Goal: Information Seeking & Learning: Learn about a topic

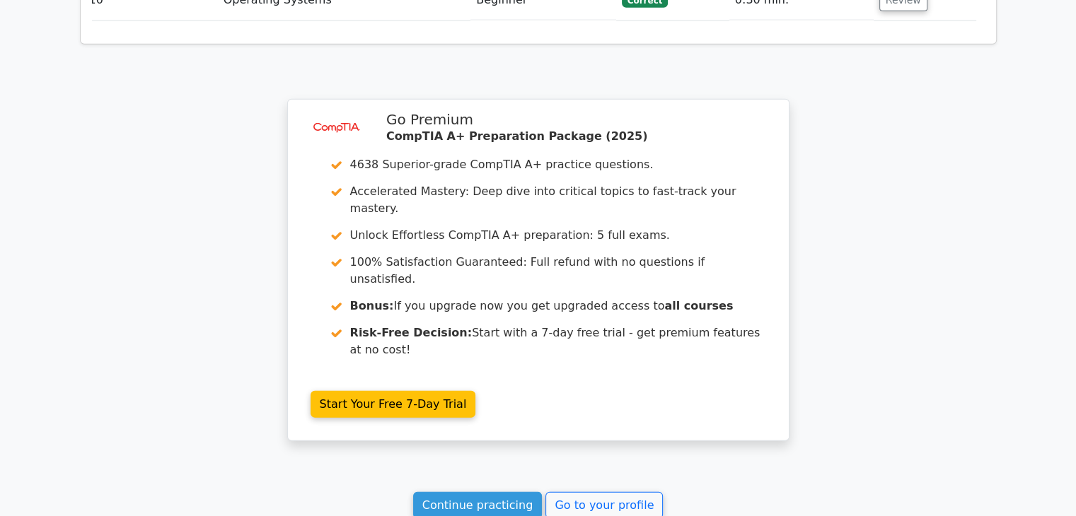
scroll to position [3547, 0]
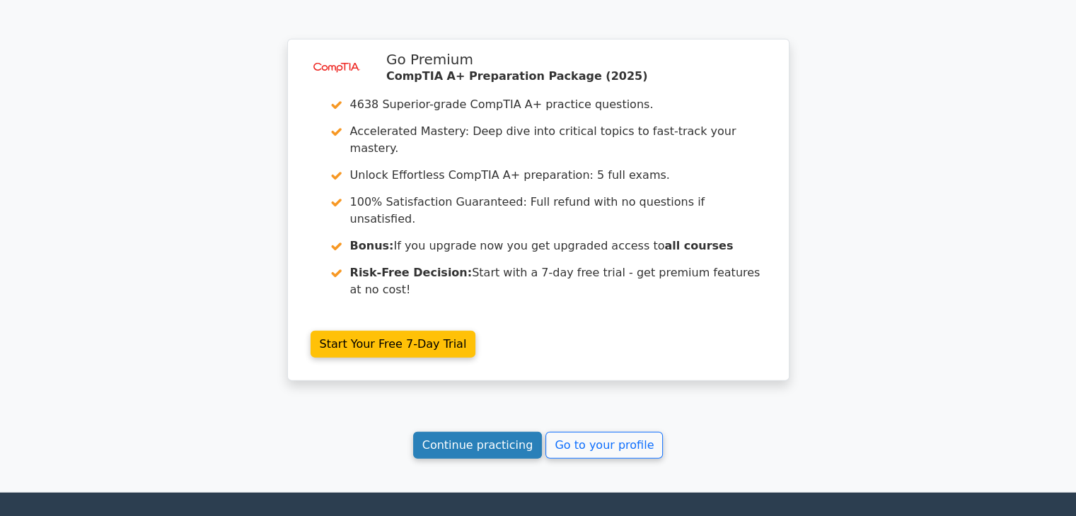
click at [477, 432] on link "Continue practicing" at bounding box center [477, 445] width 129 height 27
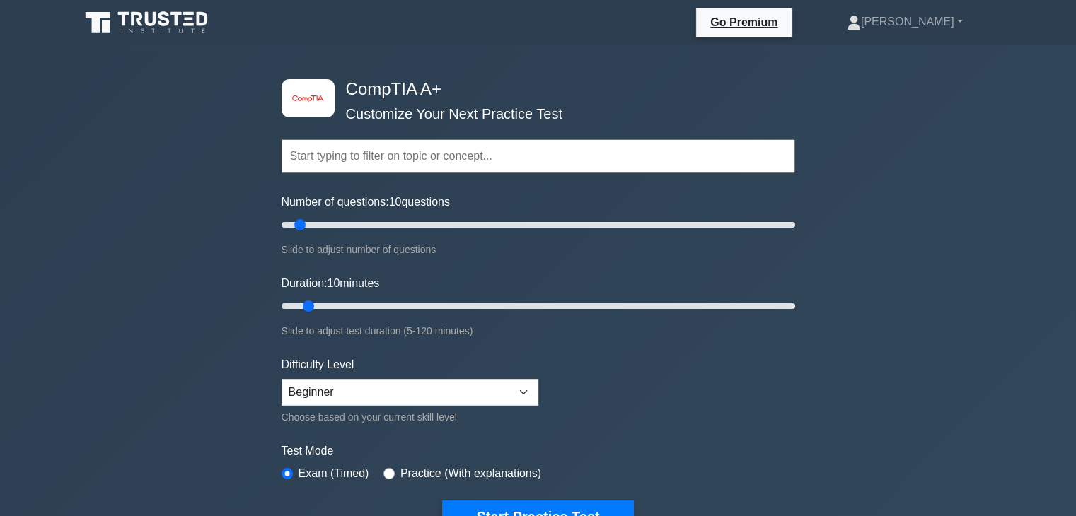
click at [514, 153] on input "text" at bounding box center [537, 156] width 513 height 34
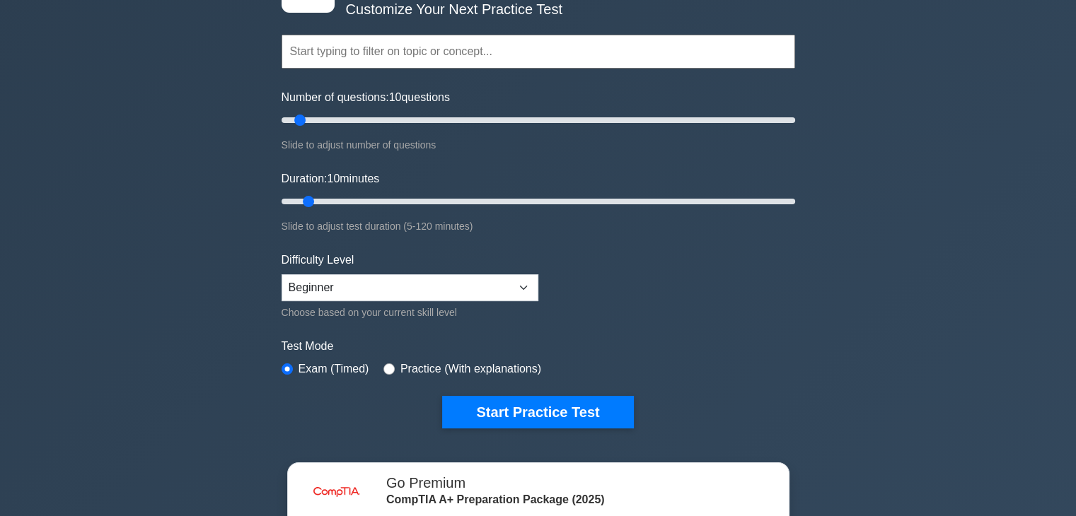
scroll to position [120, 0]
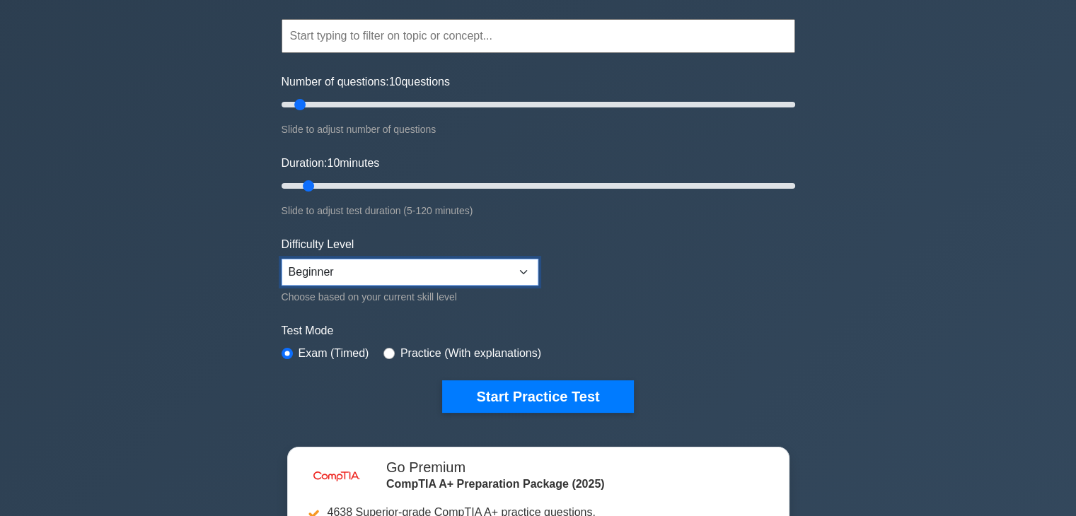
click at [361, 270] on select "Beginner Intermediate Expert" at bounding box center [409, 272] width 257 height 27
click at [281, 259] on select "Beginner Intermediate Expert" at bounding box center [409, 272] width 257 height 27
click at [322, 275] on select "Beginner Intermediate Expert" at bounding box center [409, 272] width 257 height 27
click at [281, 259] on select "Beginner Intermediate Expert" at bounding box center [409, 272] width 257 height 27
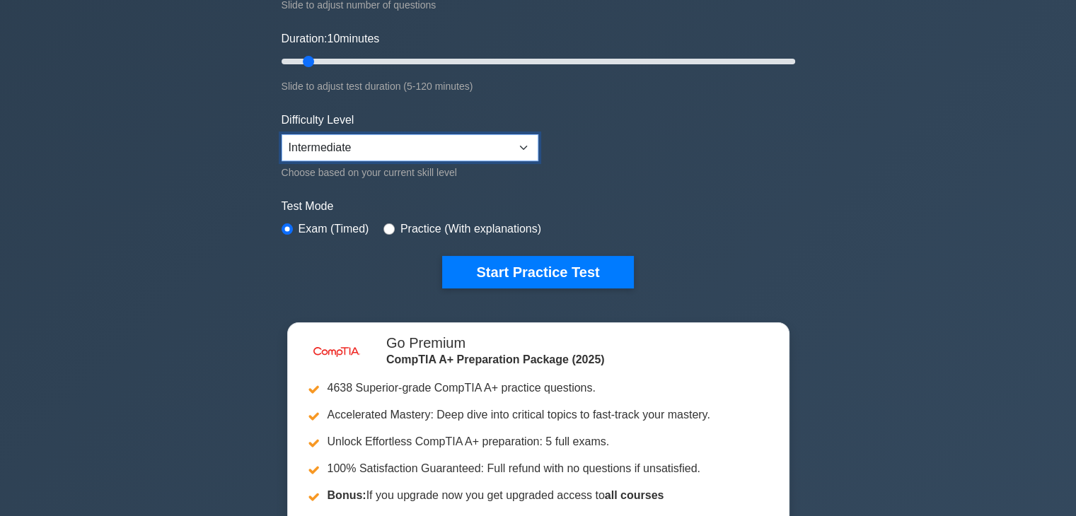
scroll to position [240, 0]
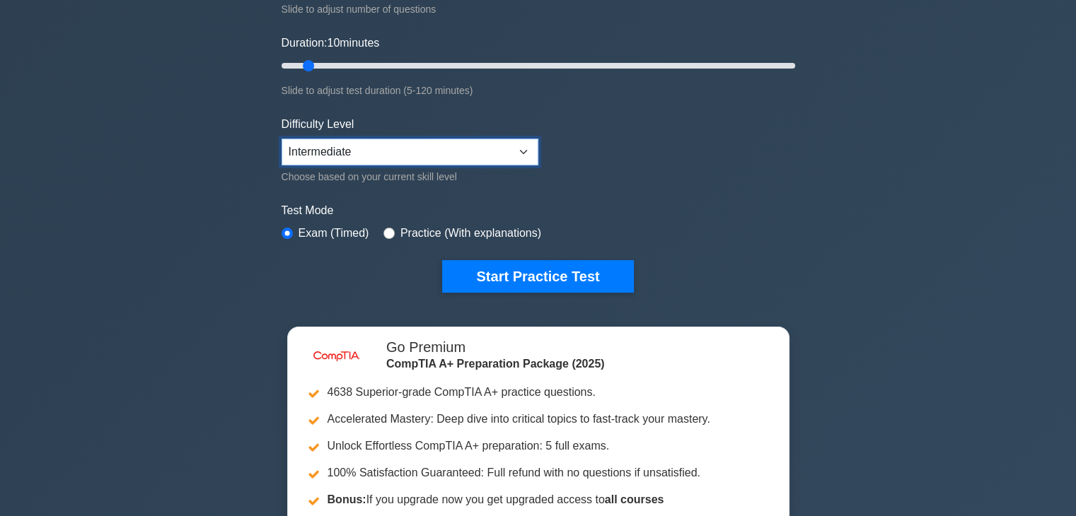
click at [407, 161] on select "Beginner Intermediate Expert" at bounding box center [409, 152] width 257 height 27
select select "beginner"
click at [281, 139] on select "Beginner Intermediate Expert" at bounding box center [409, 152] width 257 height 27
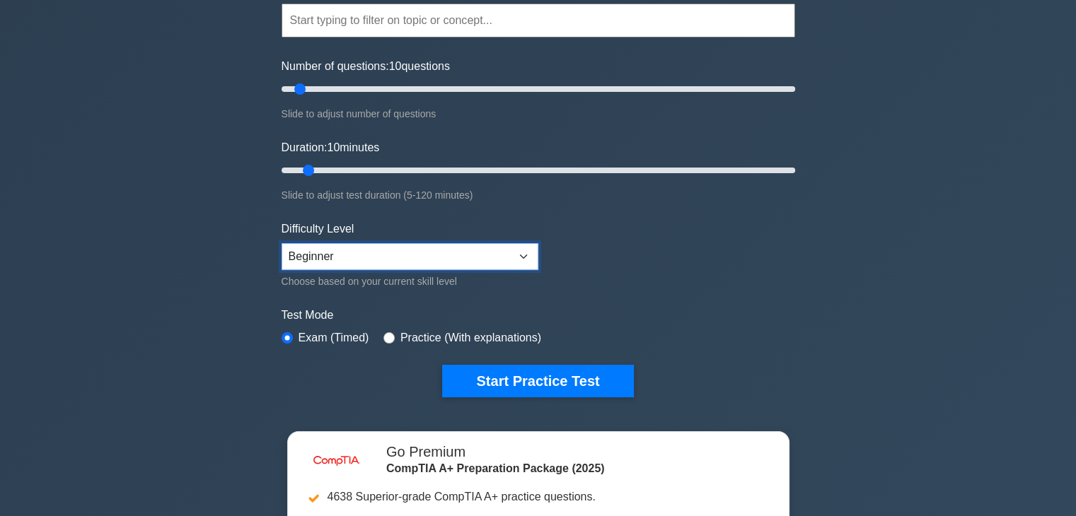
scroll to position [138, 0]
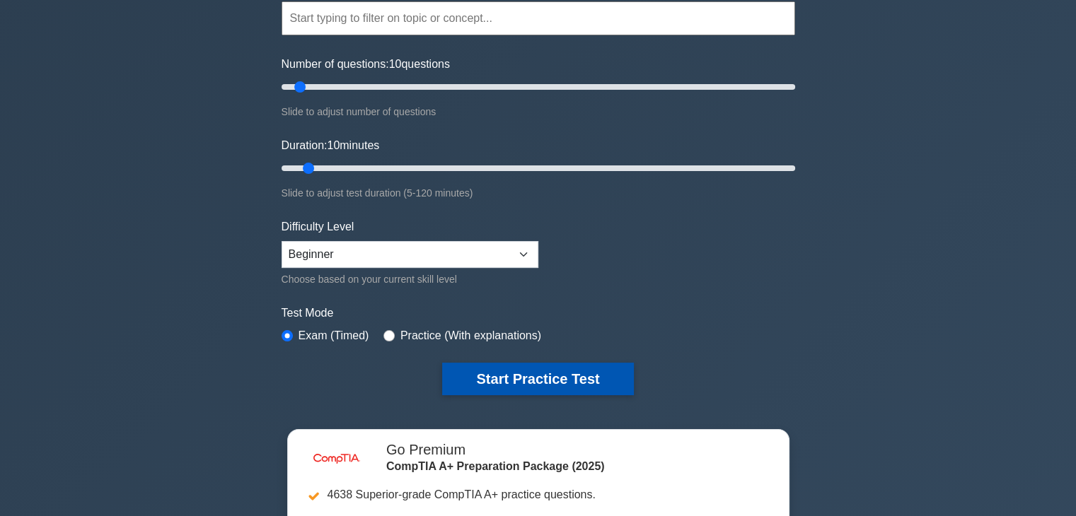
click at [592, 380] on button "Start Practice Test" at bounding box center [537, 379] width 191 height 33
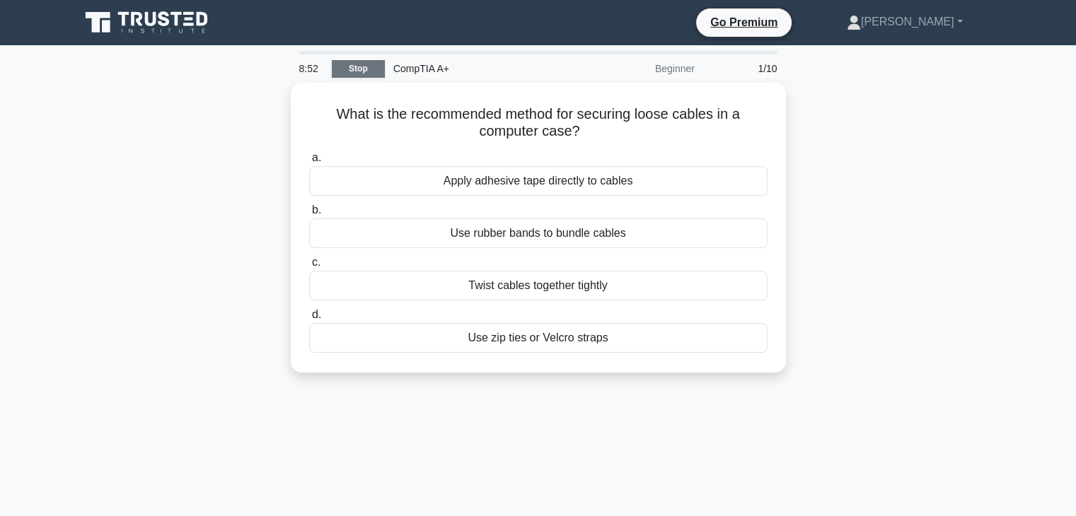
click at [354, 67] on link "Stop" at bounding box center [358, 69] width 53 height 18
